Goal: Entertainment & Leisure: Consume media (video, audio)

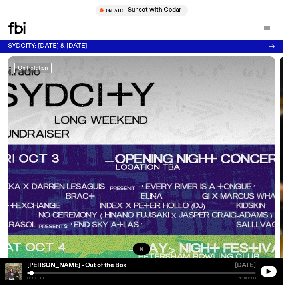
scroll to position [447, 0]
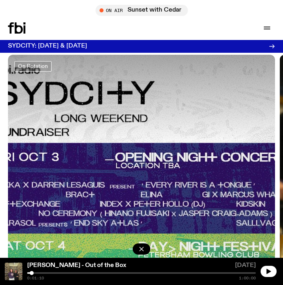
click at [267, 20] on div "Schedule Explore Read Volunteer Newsletter On Air Sunset with Cedar Tune in liv…" at bounding box center [141, 28] width 283 height 24
click at [267, 30] on icon "button" at bounding box center [267, 28] width 10 height 10
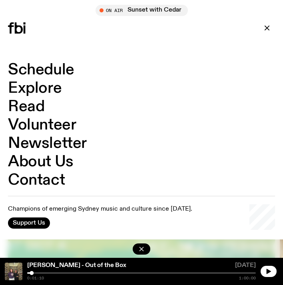
click at [40, 91] on link "Explore" at bounding box center [35, 88] width 54 height 15
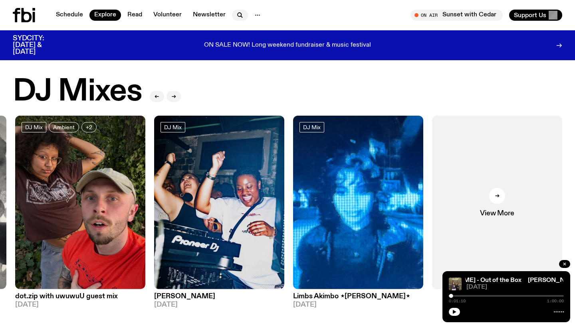
click at [232, 18] on button "button" at bounding box center [240, 15] width 16 height 11
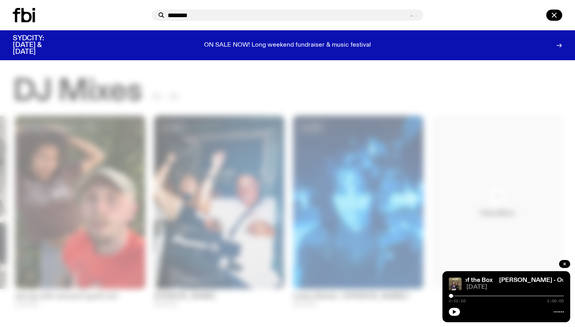
type input "********"
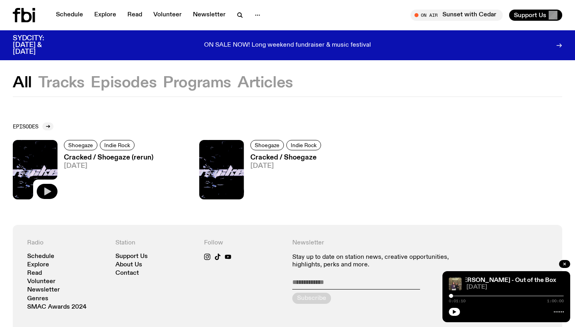
click at [50, 194] on icon "button" at bounding box center [47, 192] width 10 height 10
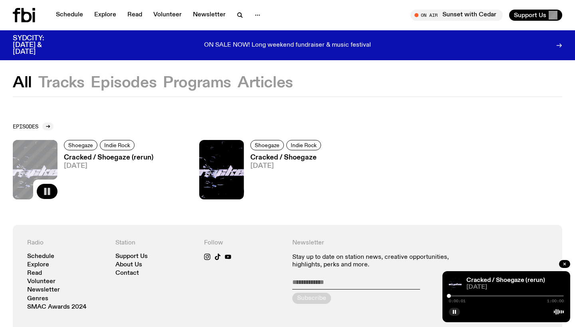
click at [282, 113] on div "Episodes Shoegaze Indie Rock Cracked / Shoegaze (rerun) [DATE] Shoegaze Indie R…" at bounding box center [287, 161] width 575 height 128
click at [282, 280] on link "Cracked / Shoegaze (rerun)" at bounding box center [505, 280] width 79 height 6
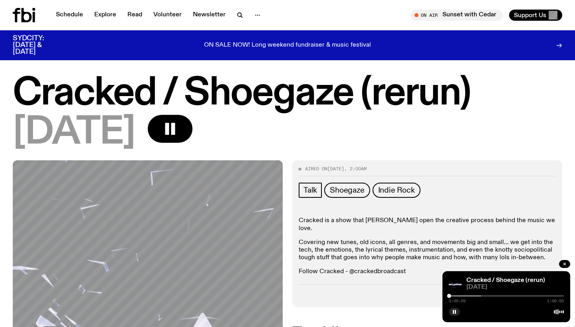
click at [282, 284] on div at bounding box center [506, 312] width 115 height 10
click at [282, 284] on icon at bounding box center [559, 312] width 10 height 6
click at [282, 153] on div "Cracked / Shoegaze (rerun) [DATE]" at bounding box center [287, 118] width 575 height 85
click at [282, 284] on icon "button" at bounding box center [454, 312] width 5 height 5
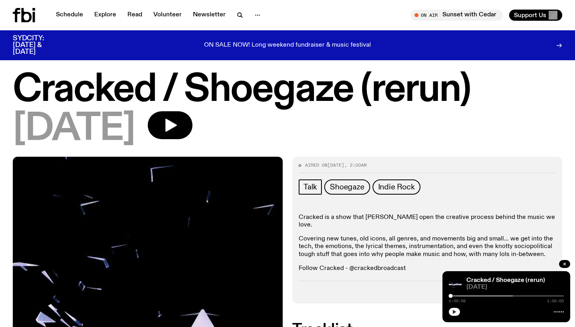
scroll to position [1, 0]
